Goal: Task Accomplishment & Management: Use online tool/utility

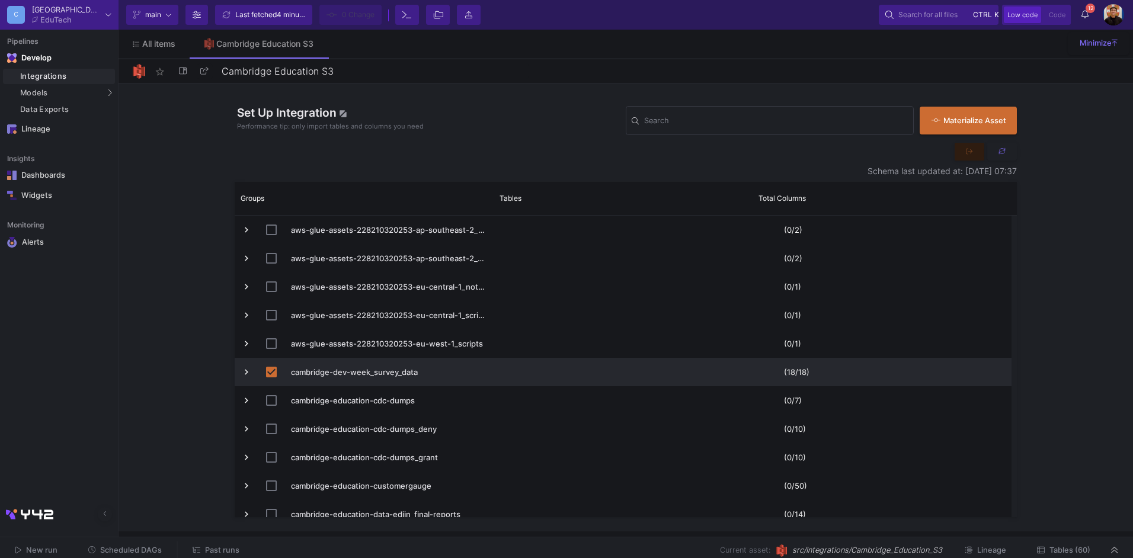
click at [135, 549] on span "Scheduled DAGs" at bounding box center [131, 550] width 62 height 9
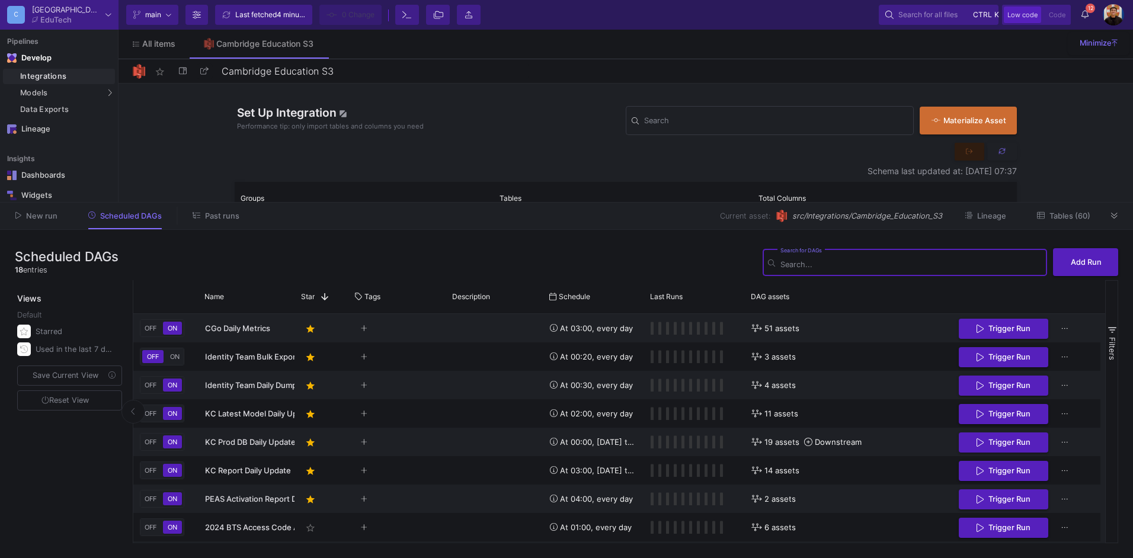
click at [217, 223] on button "Past runs" at bounding box center [215, 216] width 75 height 18
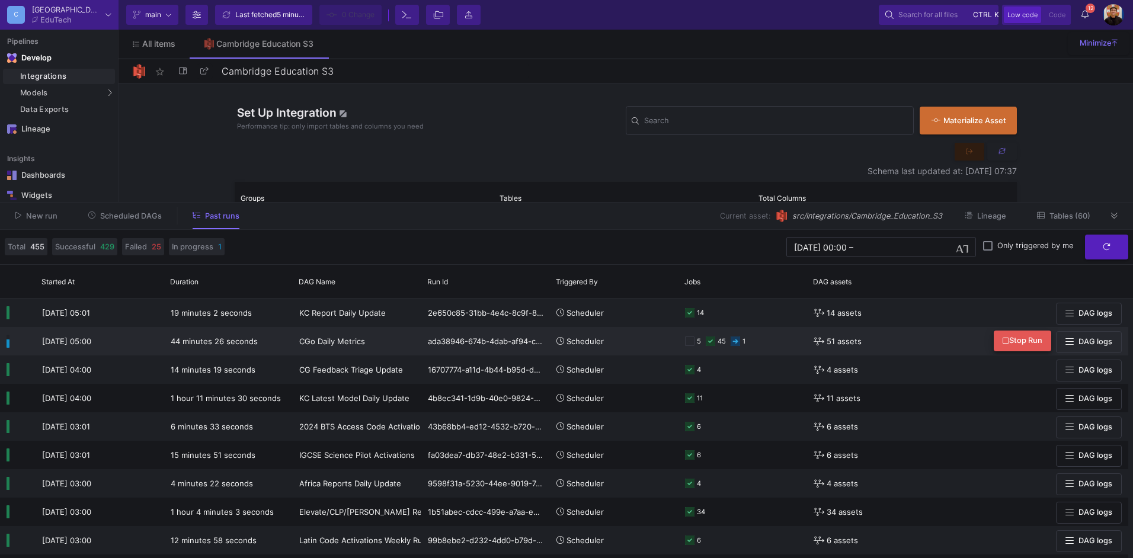
click at [999, 338] on button "Stop Run" at bounding box center [1022, 341] width 57 height 21
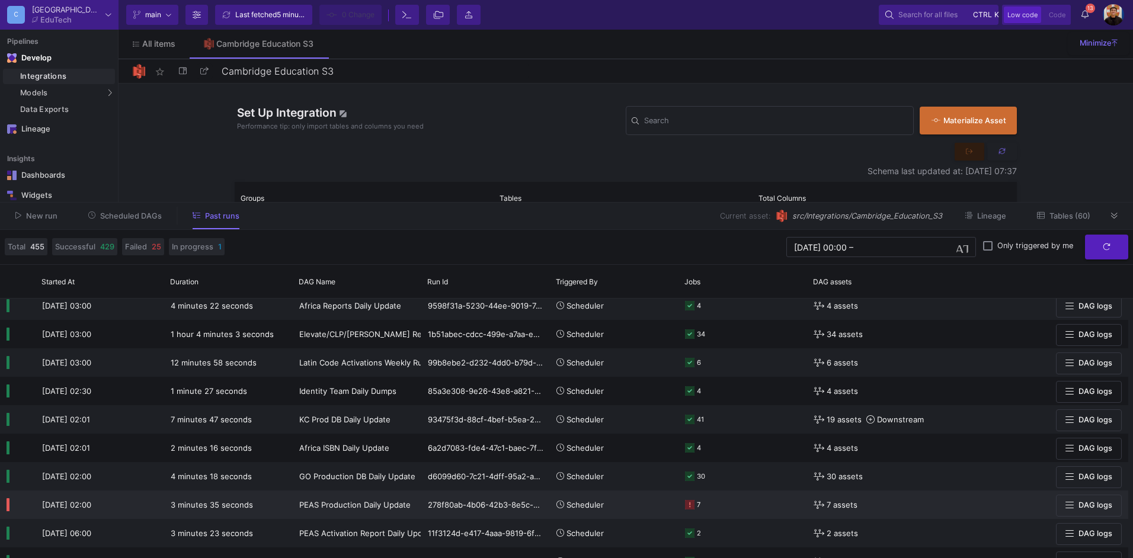
click at [768, 495] on div "7" at bounding box center [743, 504] width 116 height 27
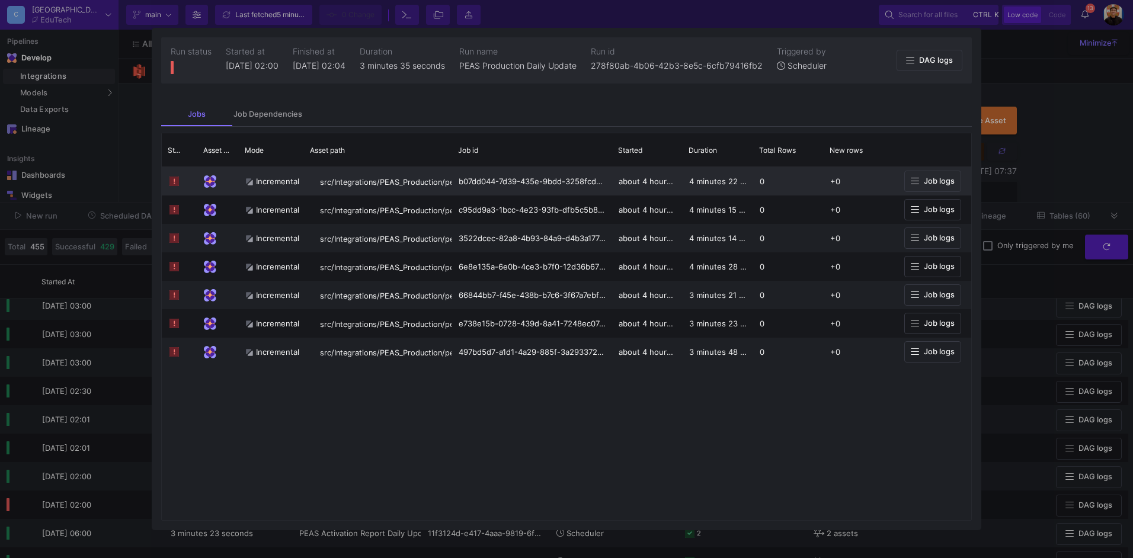
click at [932, 185] on span "Job logs" at bounding box center [939, 181] width 31 height 9
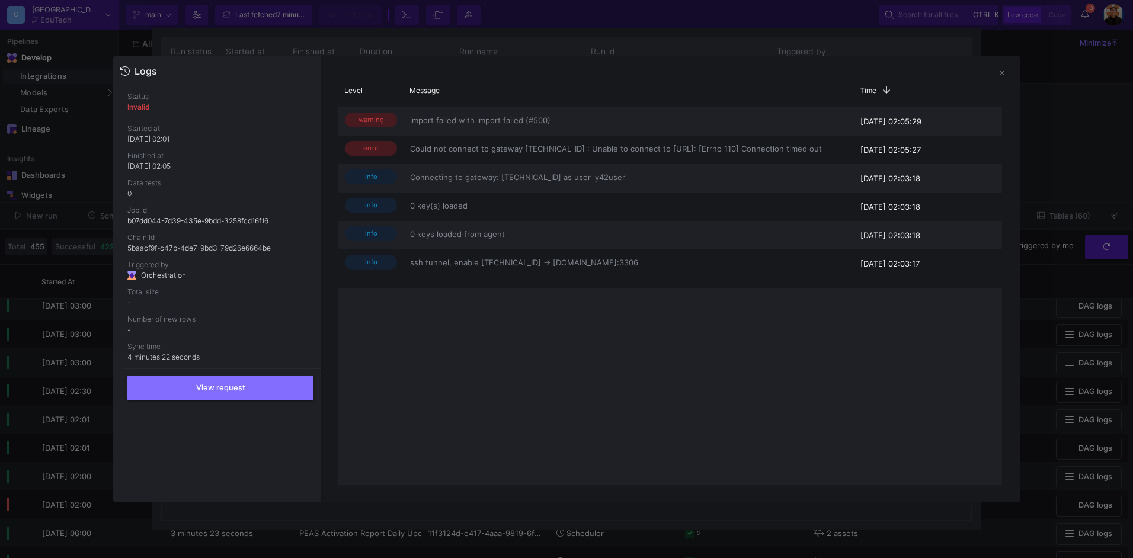
click at [97, 247] on div at bounding box center [566, 279] width 1133 height 558
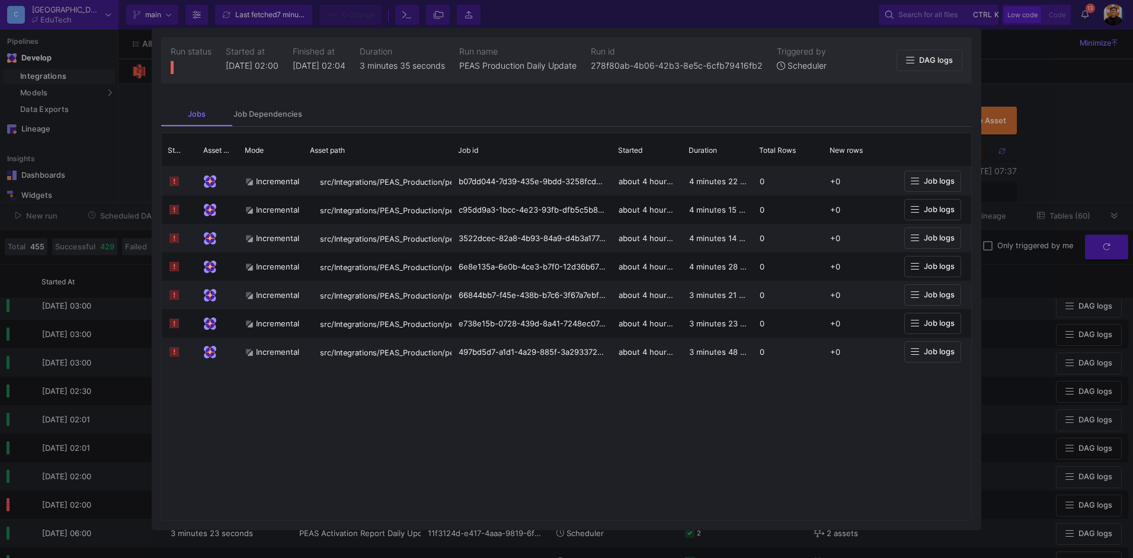
click at [92, 232] on div at bounding box center [566, 279] width 1133 height 558
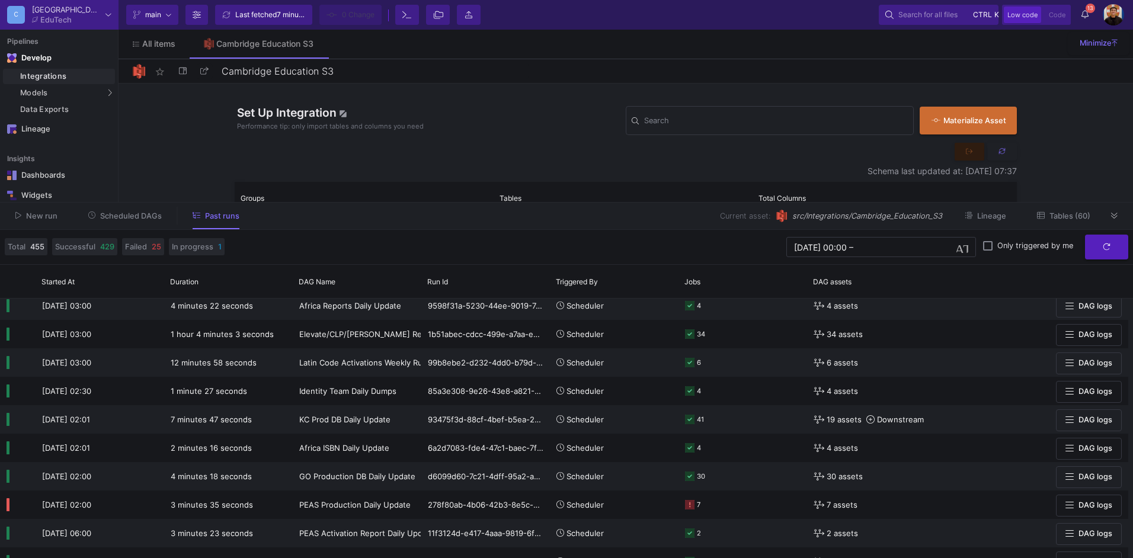
click at [121, 226] on div "New run Scheduled DAGs Past runs Current asset: src/Integrations/Cambridge_Educ…" at bounding box center [566, 216] width 1133 height 27
click at [135, 220] on button "Scheduled DAGs" at bounding box center [125, 216] width 103 height 18
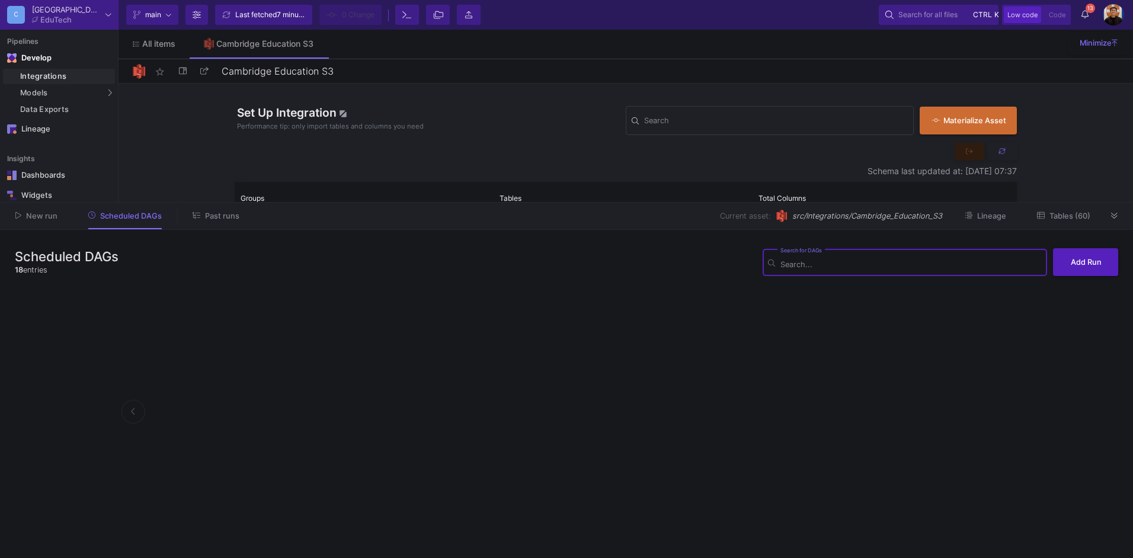
click at [206, 222] on button "Past runs" at bounding box center [215, 216] width 75 height 18
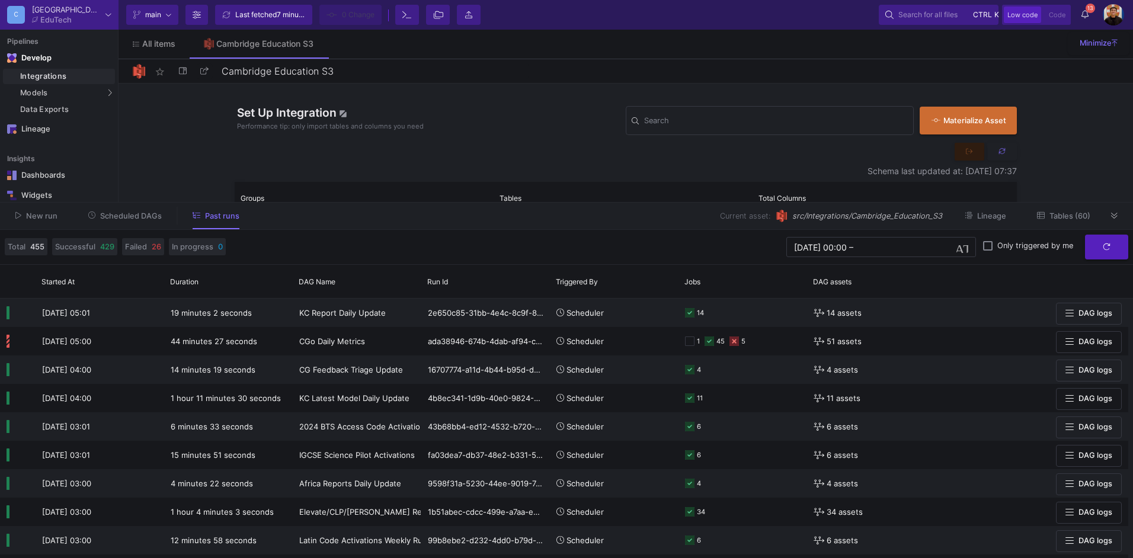
drag, startPoint x: 134, startPoint y: 216, endPoint x: 203, endPoint y: 228, distance: 70.4
click at [134, 216] on span "Scheduled DAGs" at bounding box center [131, 216] width 62 height 9
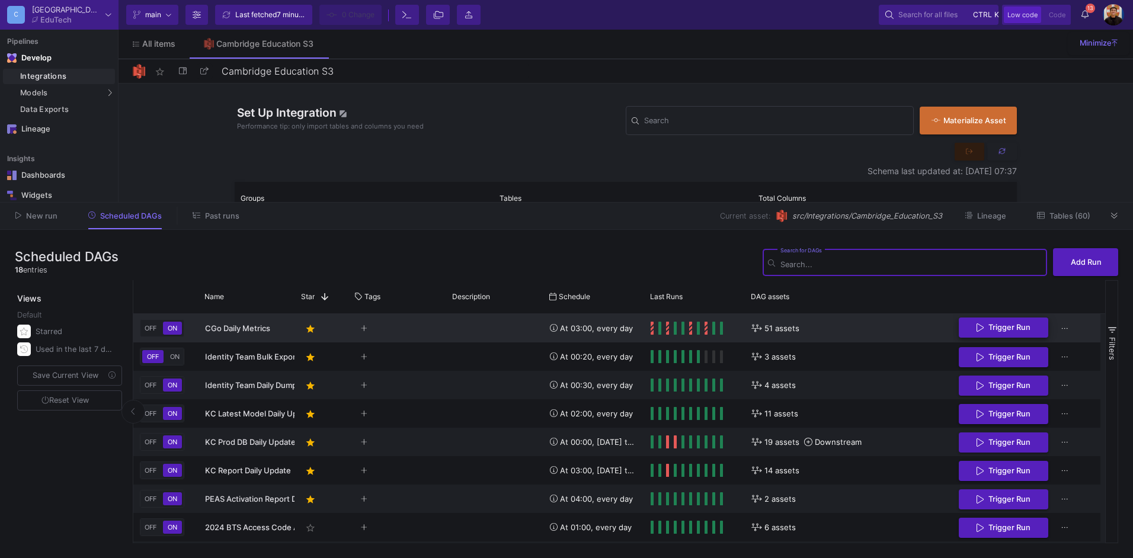
click at [998, 328] on span "Trigger Run" at bounding box center [1010, 327] width 42 height 9
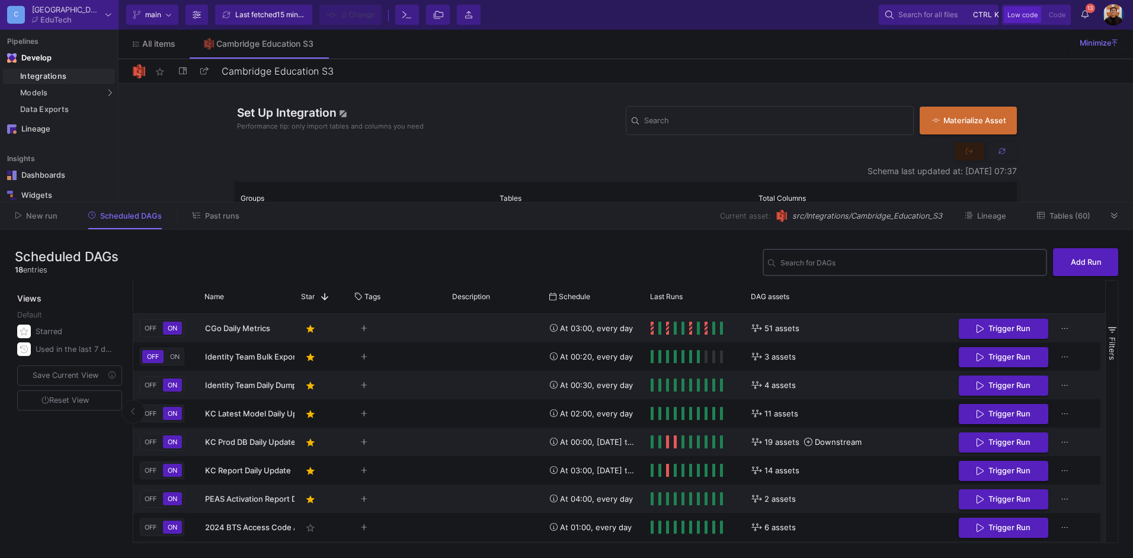
click at [811, 260] on input "Search for DAGs" at bounding box center [911, 264] width 261 height 9
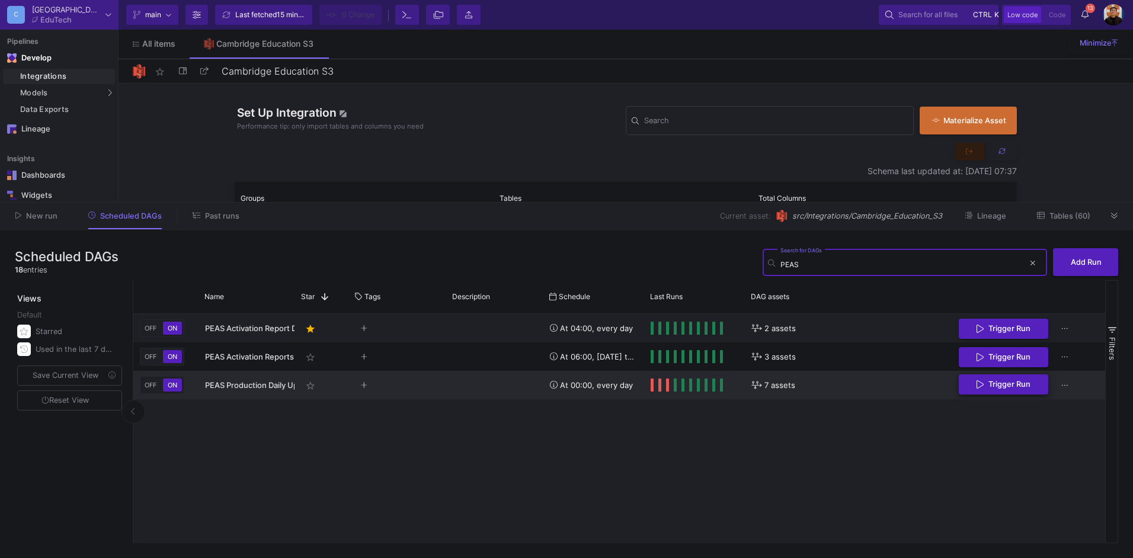
type input "PEAS"
click at [1032, 391] on button "Trigger Run" at bounding box center [1003, 385] width 89 height 21
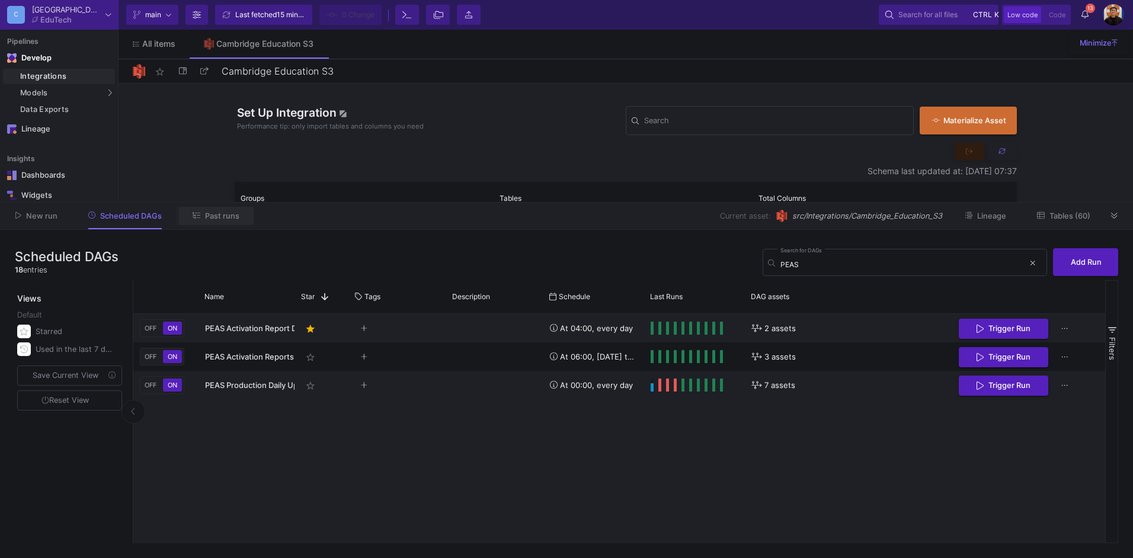
click at [203, 209] on button "Past runs" at bounding box center [215, 216] width 75 height 18
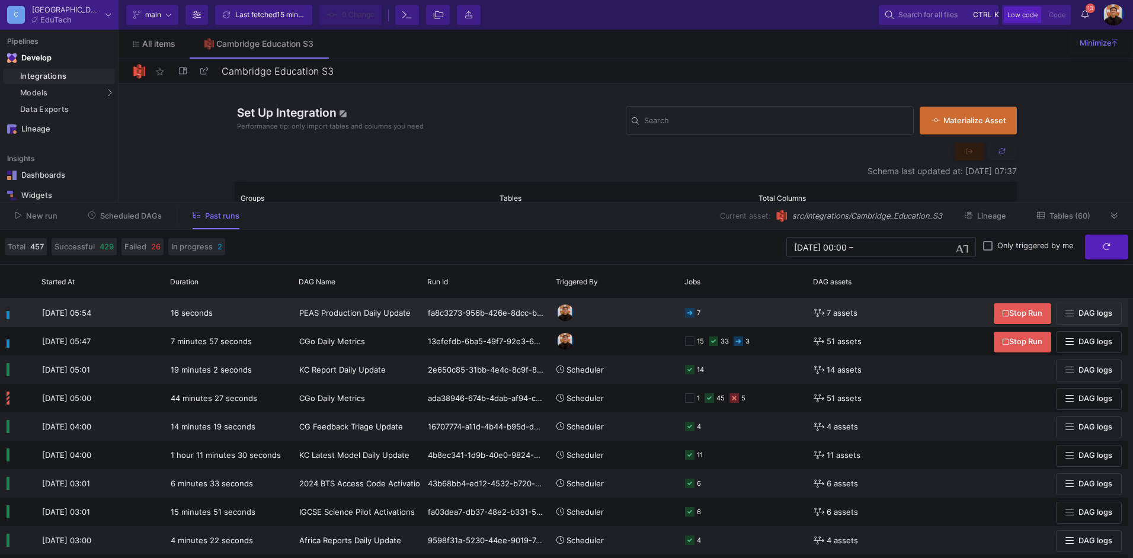
click at [700, 313] on div "7" at bounding box center [699, 313] width 4 height 28
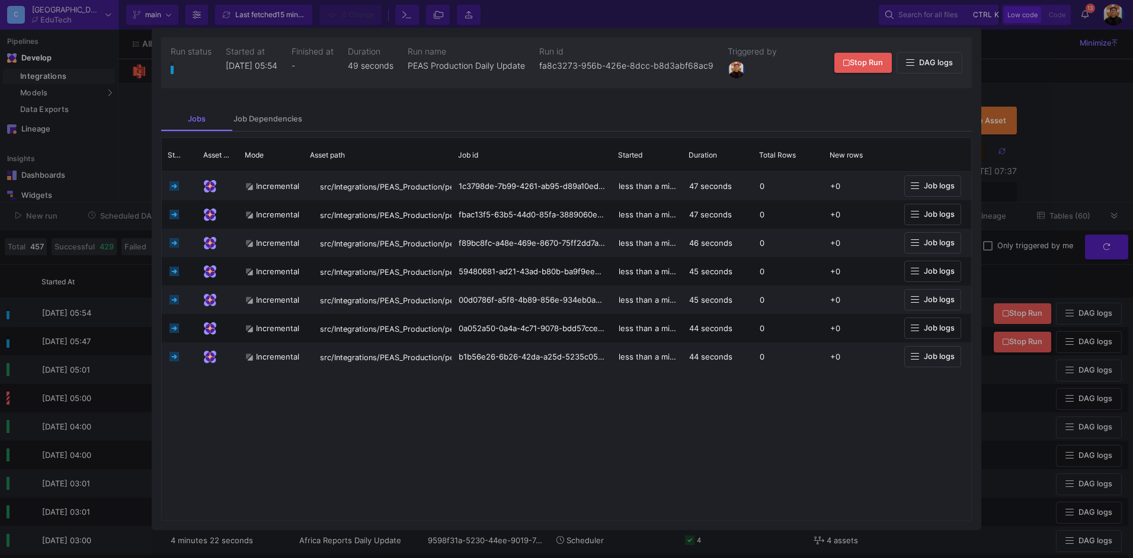
click at [1055, 154] on div at bounding box center [566, 279] width 1133 height 558
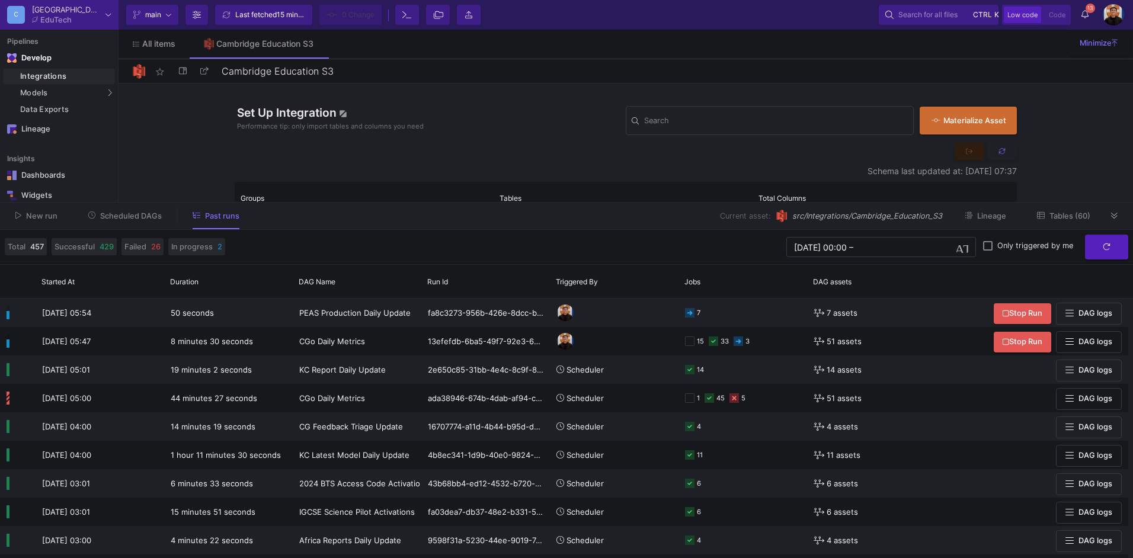
drag, startPoint x: 118, startPoint y: 220, endPoint x: 178, endPoint y: 219, distance: 59.9
click at [118, 220] on span "Scheduled DAGs" at bounding box center [131, 216] width 62 height 9
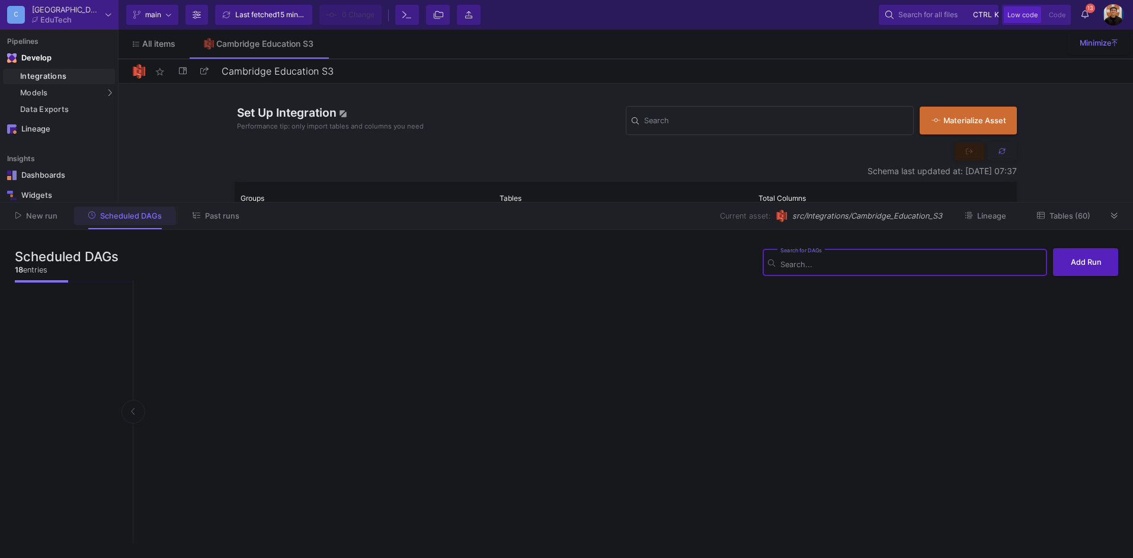
click at [218, 221] on button "Past runs" at bounding box center [215, 216] width 75 height 18
